Goal: Task Accomplishment & Management: Manage account settings

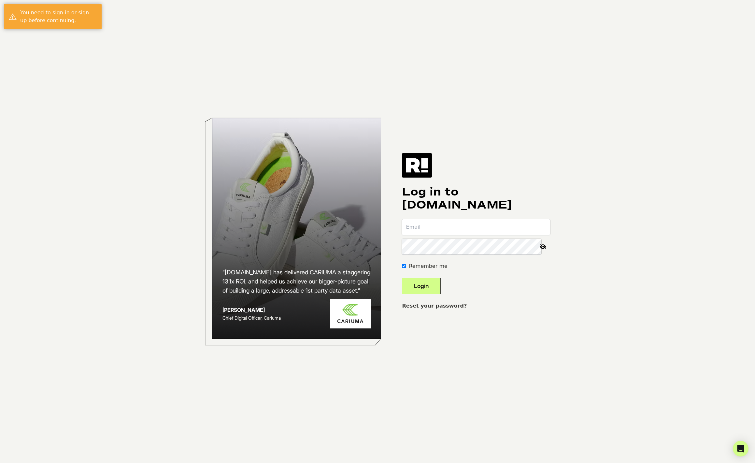
type input "[PERSON_NAME][EMAIL_ADDRESS][DOMAIN_NAME]"
click at [435, 284] on button "Login" at bounding box center [421, 286] width 39 height 16
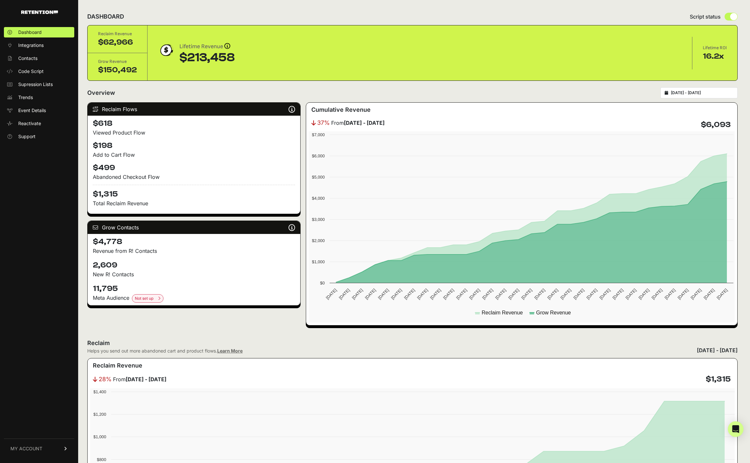
scroll to position [1, 0]
click at [40, 42] on span "Integrations" at bounding box center [30, 45] width 25 height 7
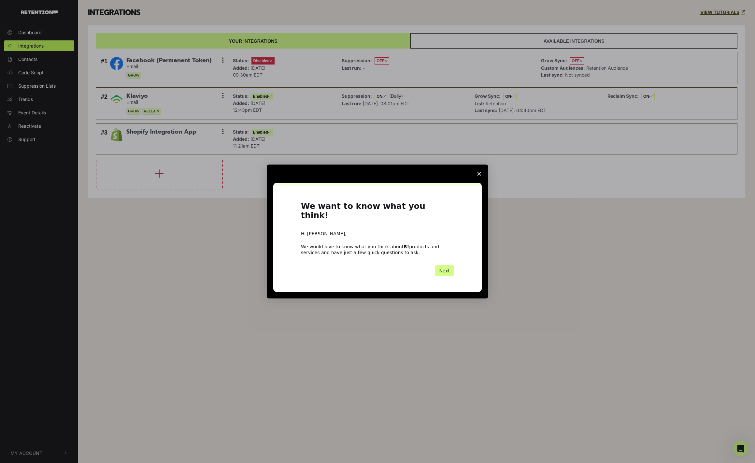
click at [480, 176] on icon "Close survey" at bounding box center [479, 174] width 4 height 4
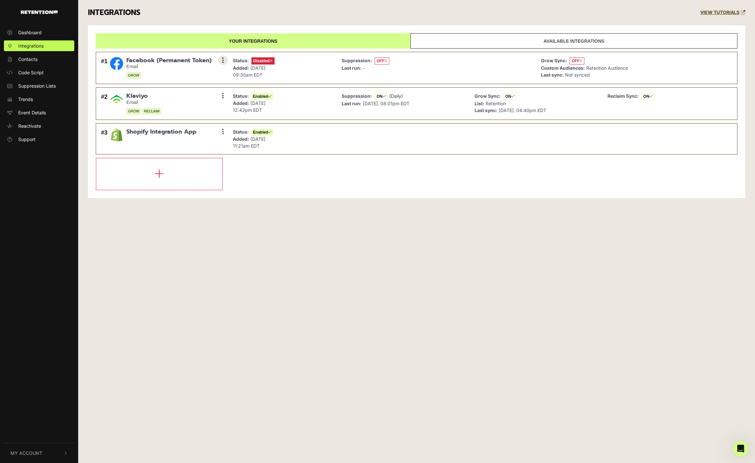
click at [223, 58] on icon at bounding box center [223, 60] width 2 height 7
click at [180, 119] on link "Remove" at bounding box center [183, 118] width 62 height 15
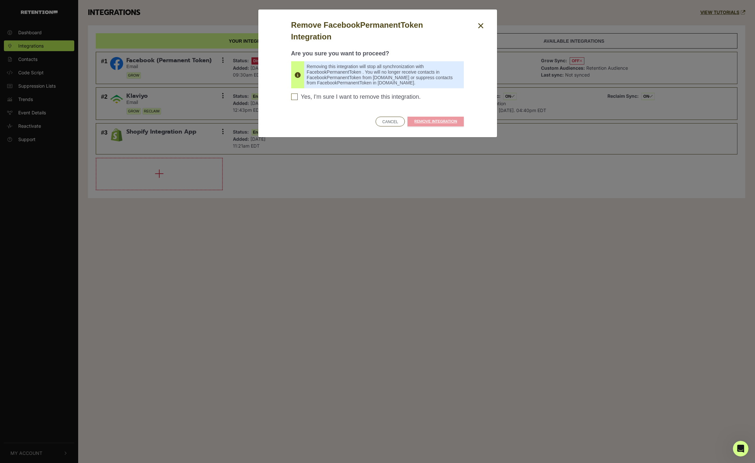
click at [292, 98] on input "Yes, I'm sure I want to remove this integration. Please confirm to continue" at bounding box center [294, 97] width 7 height 7
checkbox input "true"
click at [447, 119] on link "REMOVE INTEGRATION" at bounding box center [436, 122] width 56 height 10
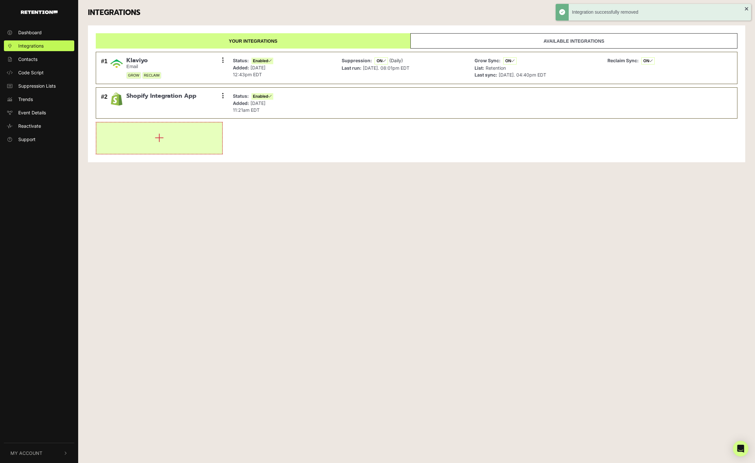
click at [147, 137] on button "button" at bounding box center [159, 138] width 126 height 31
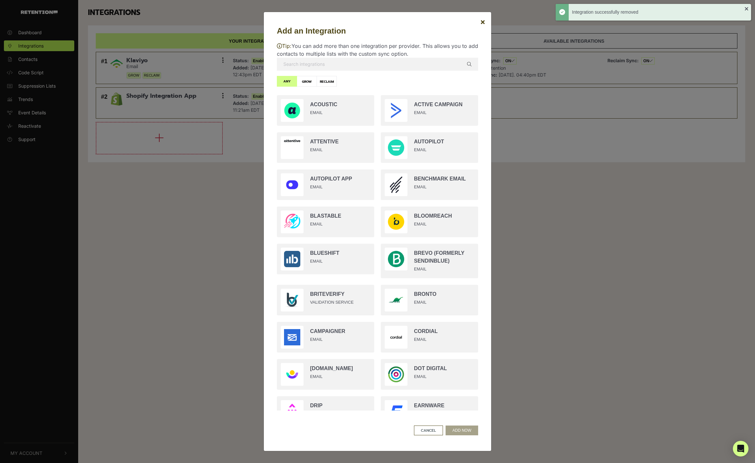
click at [316, 47] on p "Tip: You can add more than one integration per provider. This allows you to add…" at bounding box center [377, 50] width 201 height 16
click at [317, 60] on input "text" at bounding box center [377, 64] width 201 height 13
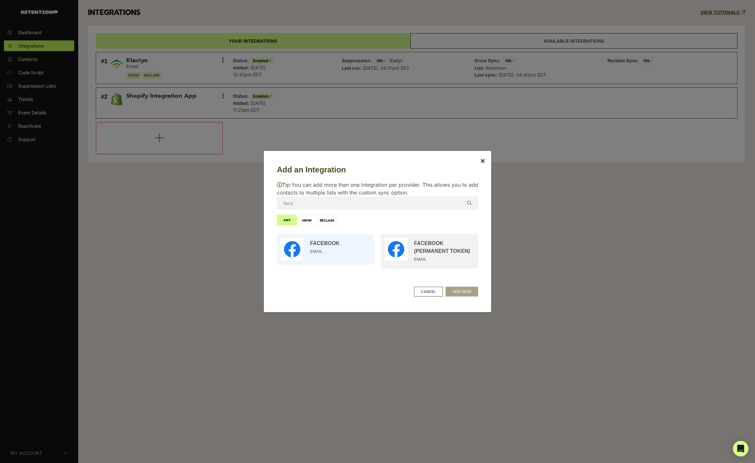
type input "face"
click at [324, 242] on input "radio" at bounding box center [326, 249] width 104 height 37
radio input "true"
click at [466, 292] on button "ADD NOW" at bounding box center [462, 292] width 33 height 10
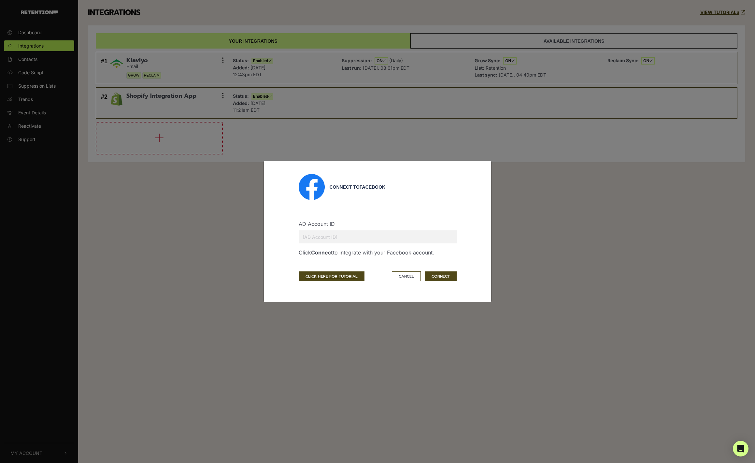
click at [324, 241] on input "text" at bounding box center [378, 236] width 158 height 13
type input "860864353991839"
click at [446, 275] on button "CONNECT" at bounding box center [441, 276] width 32 height 10
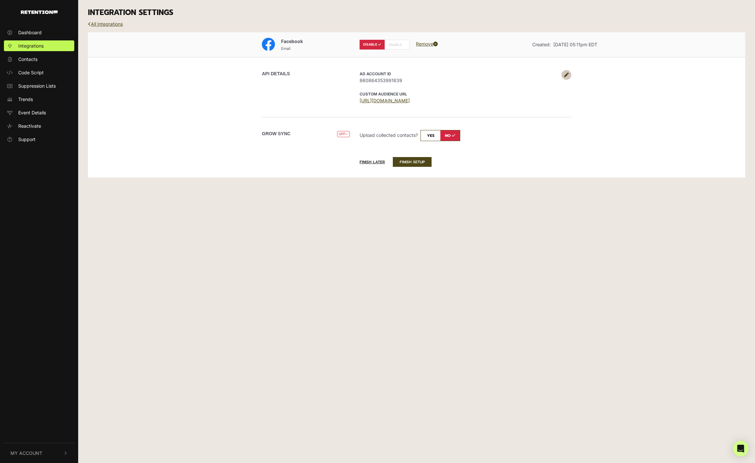
click at [432, 138] on input "checkbox" at bounding box center [441, 135] width 40 height 11
checkbox input "true"
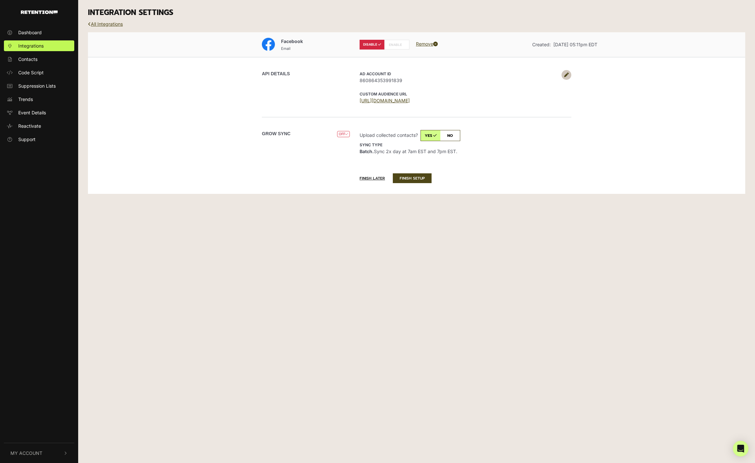
click at [394, 44] on label "ENABLE" at bounding box center [397, 45] width 25 height 10
click at [399, 45] on label "ENABLE" at bounding box center [397, 45] width 25 height 10
radio input "false"
radio input "true"
click at [410, 174] on button "FINISH SETUP" at bounding box center [412, 178] width 39 height 10
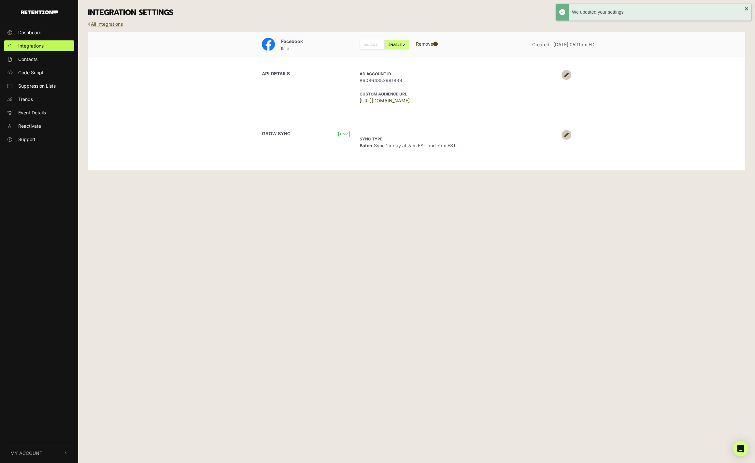
click at [112, 26] on link "All Integrations" at bounding box center [105, 24] width 35 height 6
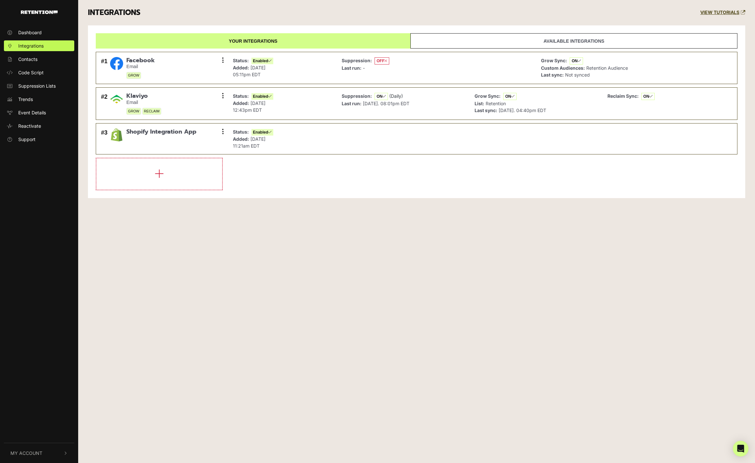
drag, startPoint x: 329, startPoint y: 315, endPoint x: 331, endPoint y: 295, distance: 20.2
click at [329, 315] on div "Dashboard Integrations Contacts Code Script Suppression Lists Trends Event Deta…" at bounding box center [377, 231] width 755 height 463
